Goal: Task Accomplishment & Management: Manage account settings

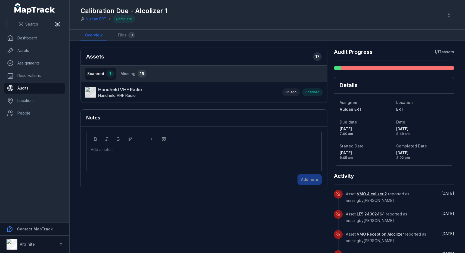
click at [30, 94] on ul "Dashboard Assets Assignments Reservations Audits Locations People" at bounding box center [34, 76] width 61 height 86
click at [24, 83] on link "Audits" at bounding box center [34, 88] width 61 height 11
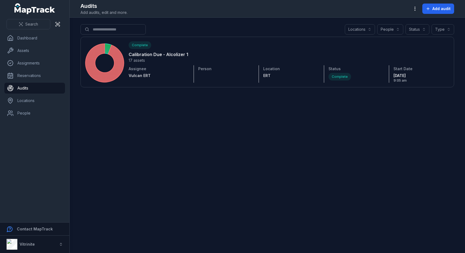
click at [447, 32] on button "Type" at bounding box center [442, 29] width 23 height 10
click at [418, 26] on div "Locations People Status Type" at bounding box center [399, 29] width 109 height 10
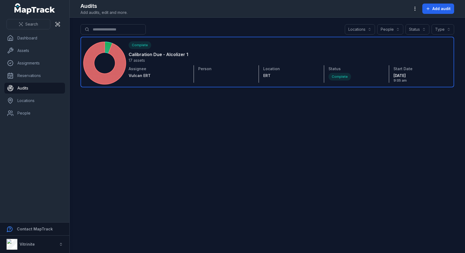
click at [308, 53] on link at bounding box center [266, 62] width 373 height 51
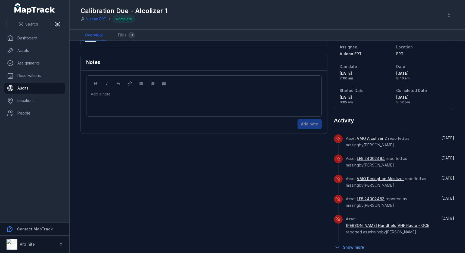
click at [355, 242] on button "Show more" at bounding box center [351, 246] width 34 height 11
click at [377, 137] on link "VMO Alcolizer 2" at bounding box center [372, 138] width 30 height 5
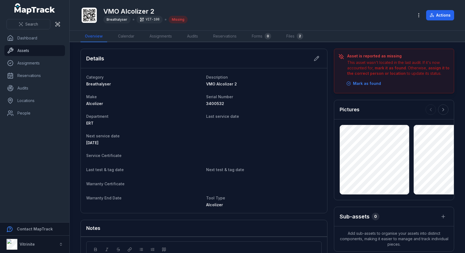
click at [21, 50] on link "Assets" at bounding box center [34, 50] width 61 height 11
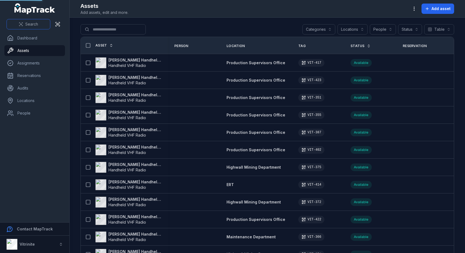
click at [21, 26] on button "Search" at bounding box center [29, 24] width 44 height 10
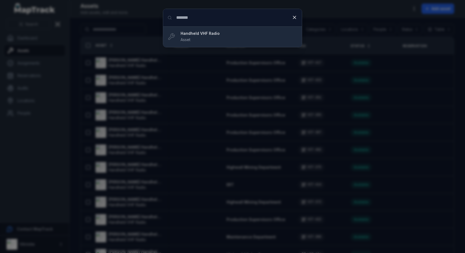
type input "*******"
click at [211, 33] on strong "Handheld VHF Radio" at bounding box center [238, 33] width 117 height 5
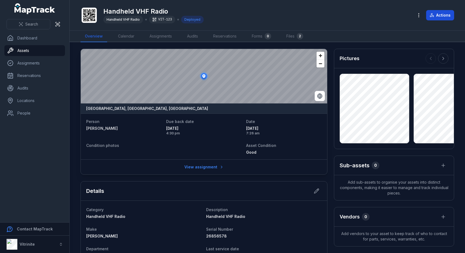
click at [450, 15] on button "Actions" at bounding box center [440, 15] width 28 height 10
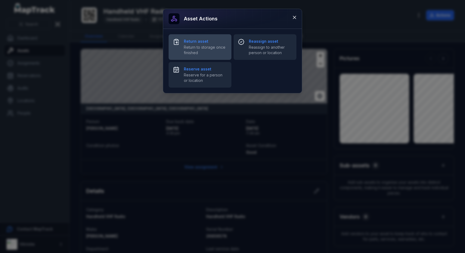
click at [189, 44] on strong "Return asset" at bounding box center [205, 41] width 43 height 5
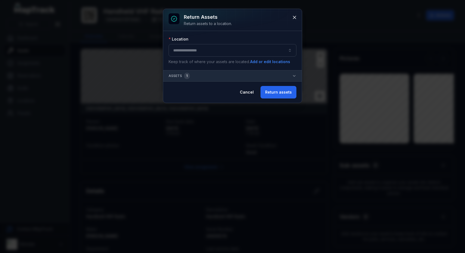
click at [226, 56] on button "button" at bounding box center [233, 50] width 128 height 13
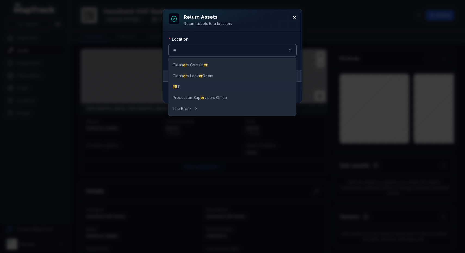
type input "**"
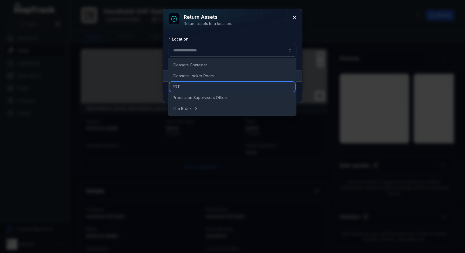
click at [188, 90] on div "ERT" at bounding box center [232, 87] width 126 height 10
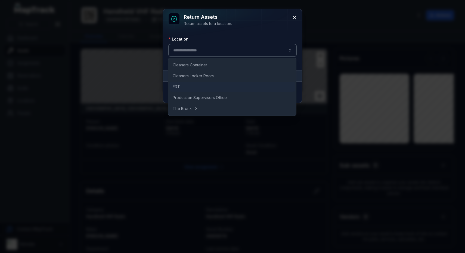
type input "***"
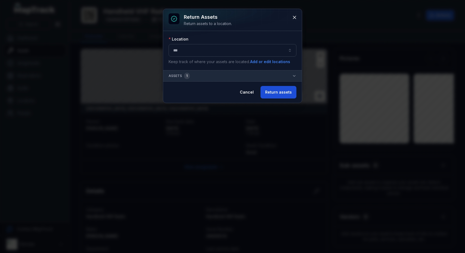
click at [288, 96] on button "Return assets" at bounding box center [278, 92] width 36 height 13
